Goal: Task Accomplishment & Management: Manage account settings

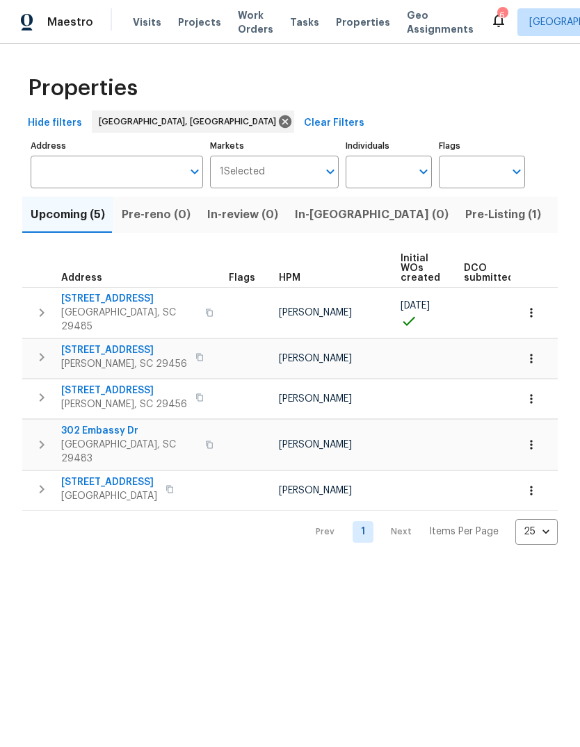
click at [362, 19] on span "Properties" at bounding box center [363, 22] width 54 height 14
click at [138, 27] on span "Visits" at bounding box center [147, 22] width 29 height 14
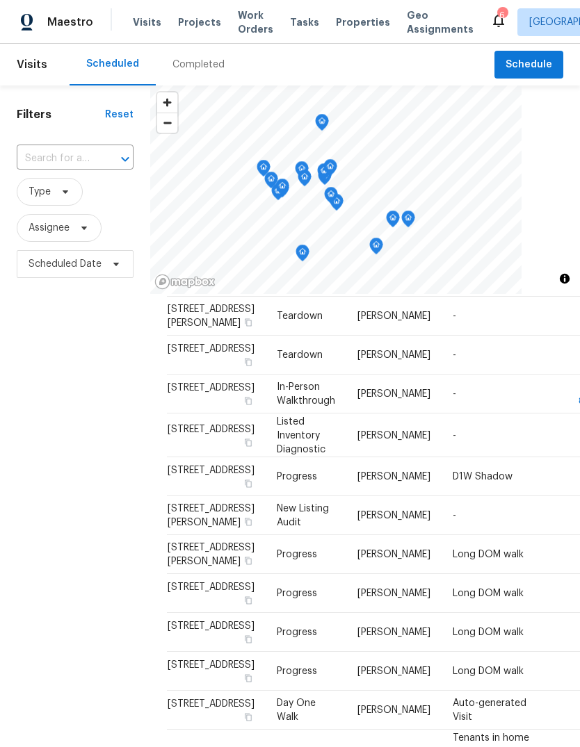
scroll to position [120, 0]
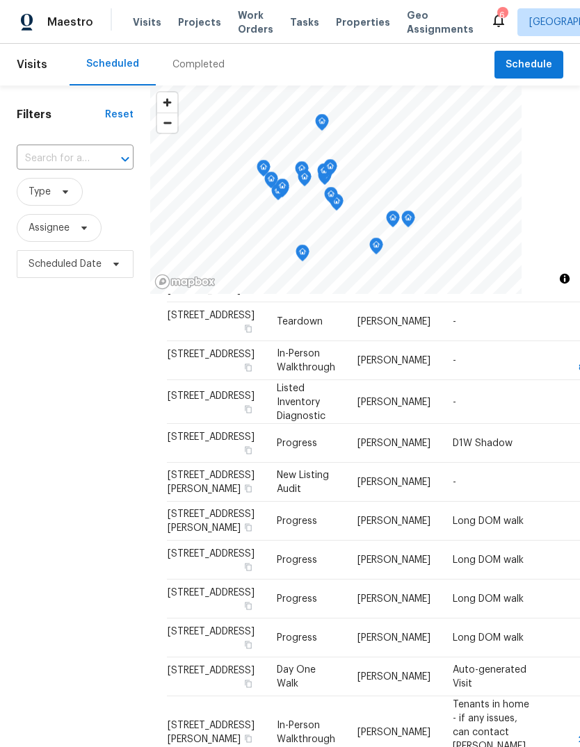
click at [0, 0] on div at bounding box center [0, 0] width 0 height 0
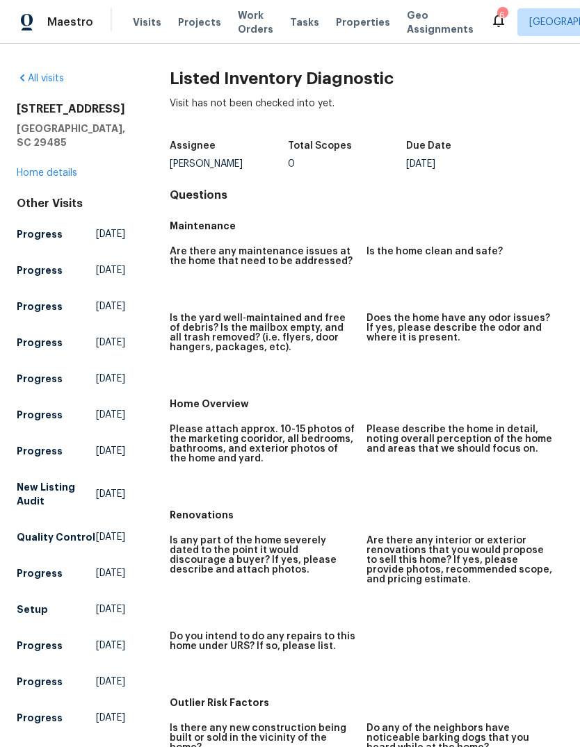
click at [151, 18] on span "Visits" at bounding box center [147, 22] width 29 height 14
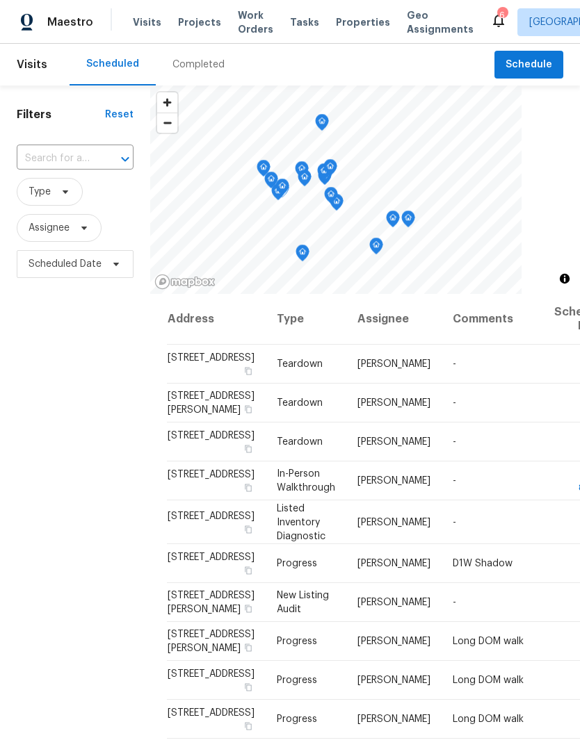
click at [0, 0] on icon at bounding box center [0, 0] width 0 height 0
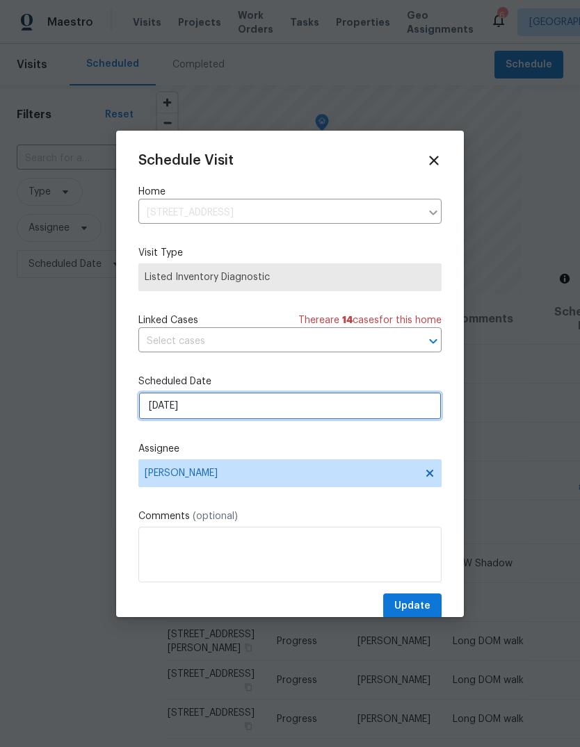
click at [321, 418] on input "8/18/2025" at bounding box center [289, 406] width 303 height 28
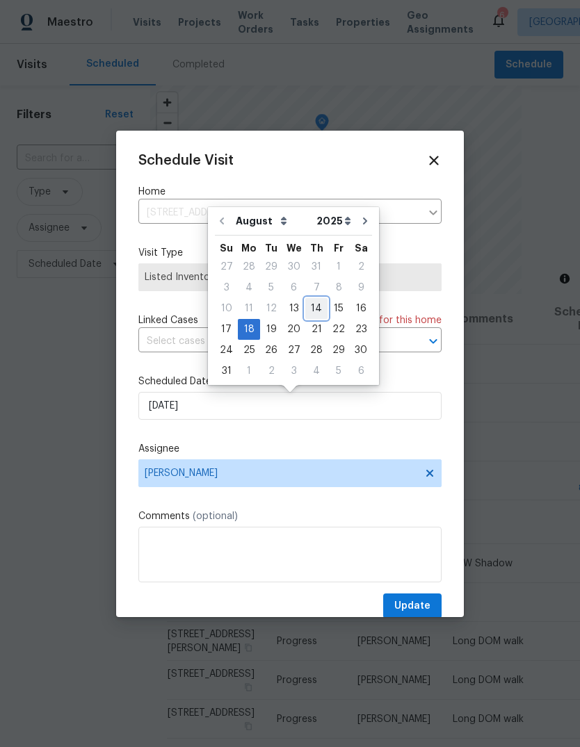
click at [315, 315] on div "14" at bounding box center [316, 308] width 22 height 19
type input "8/14/2025"
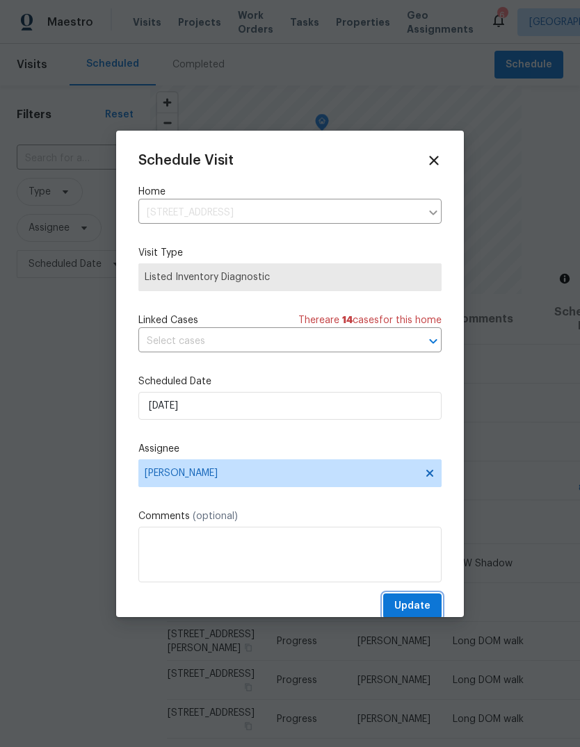
click at [427, 600] on button "Update" at bounding box center [412, 607] width 58 height 26
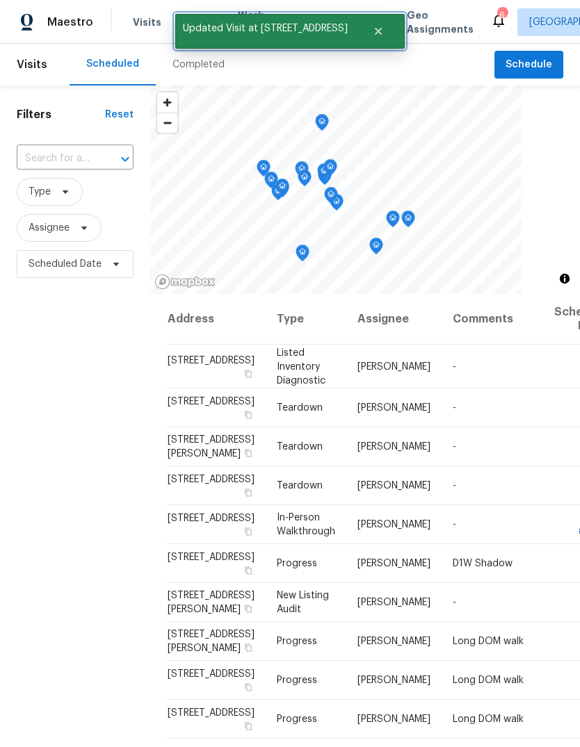
click at [376, 35] on button "Close" at bounding box center [378, 31] width 46 height 28
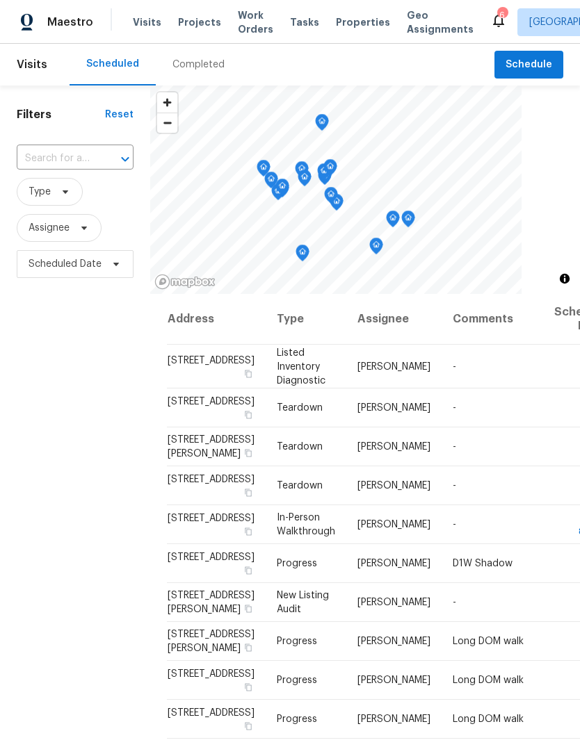
click at [353, 22] on span "Properties" at bounding box center [363, 22] width 54 height 14
